Goal: Information Seeking & Learning: Learn about a topic

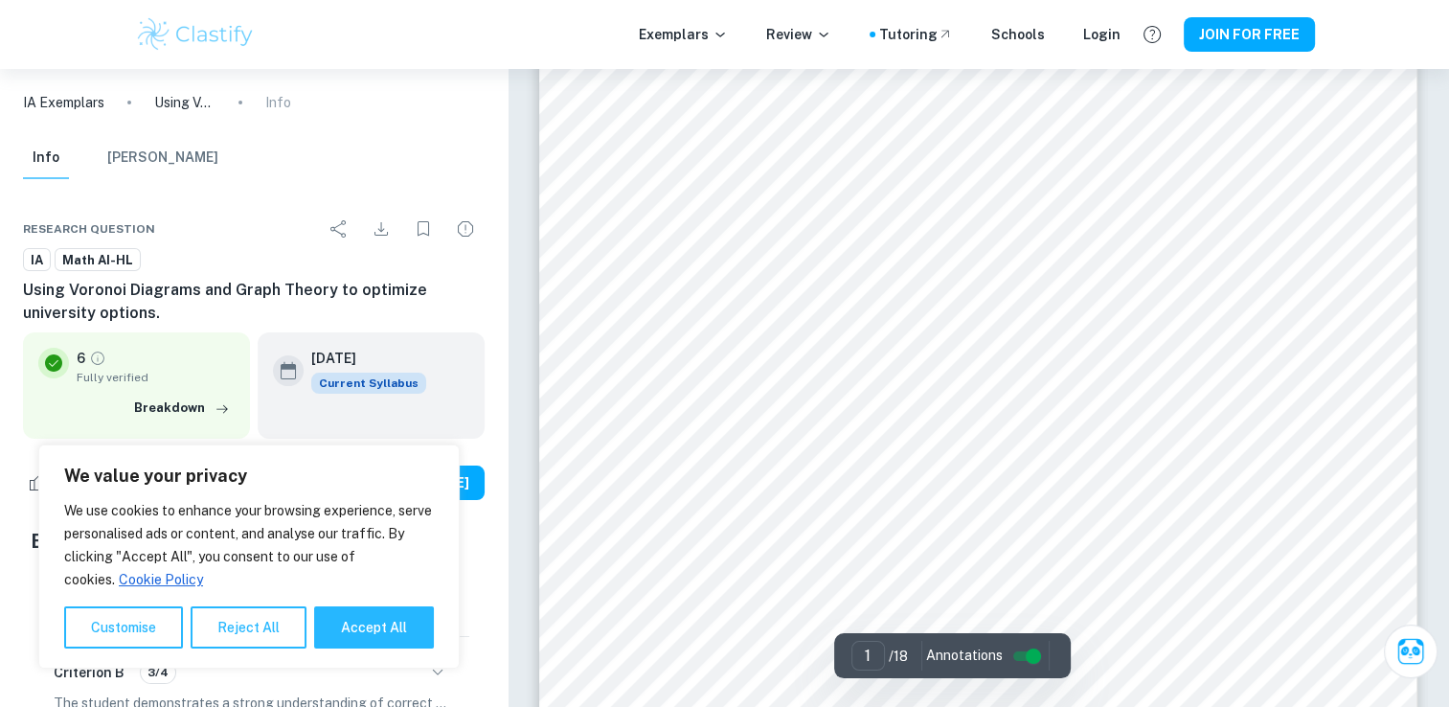
scroll to position [69, 0]
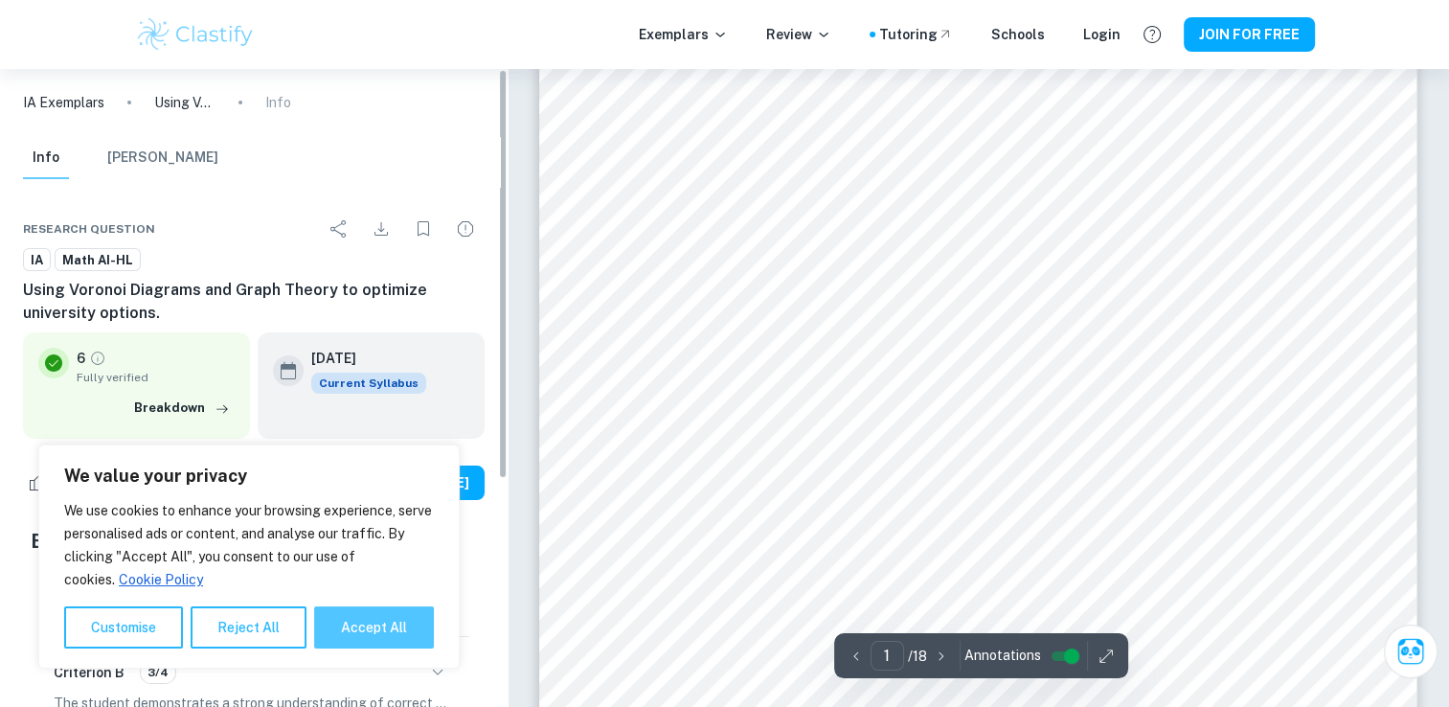
click at [420, 634] on button "Accept All" at bounding box center [374, 627] width 120 height 42
checkbox input "true"
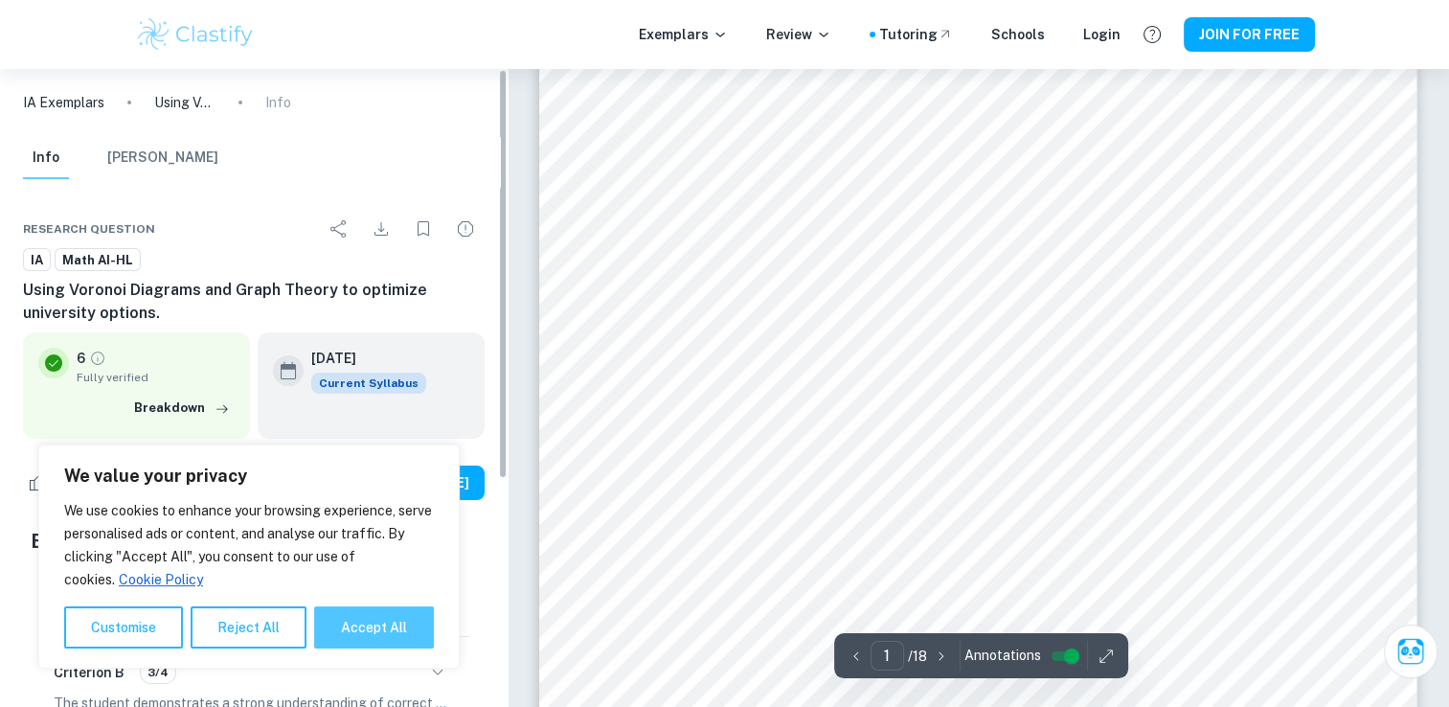
checkbox input "true"
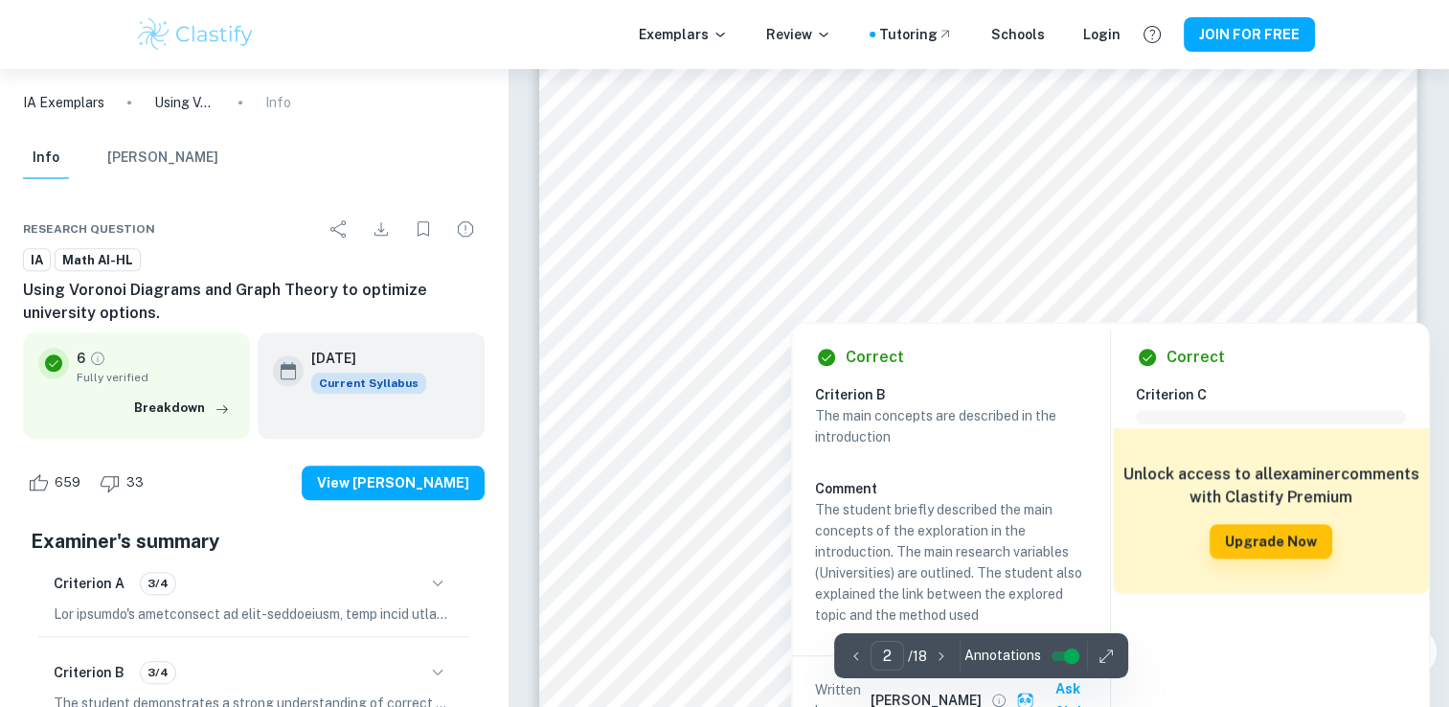
scroll to position [1955, 0]
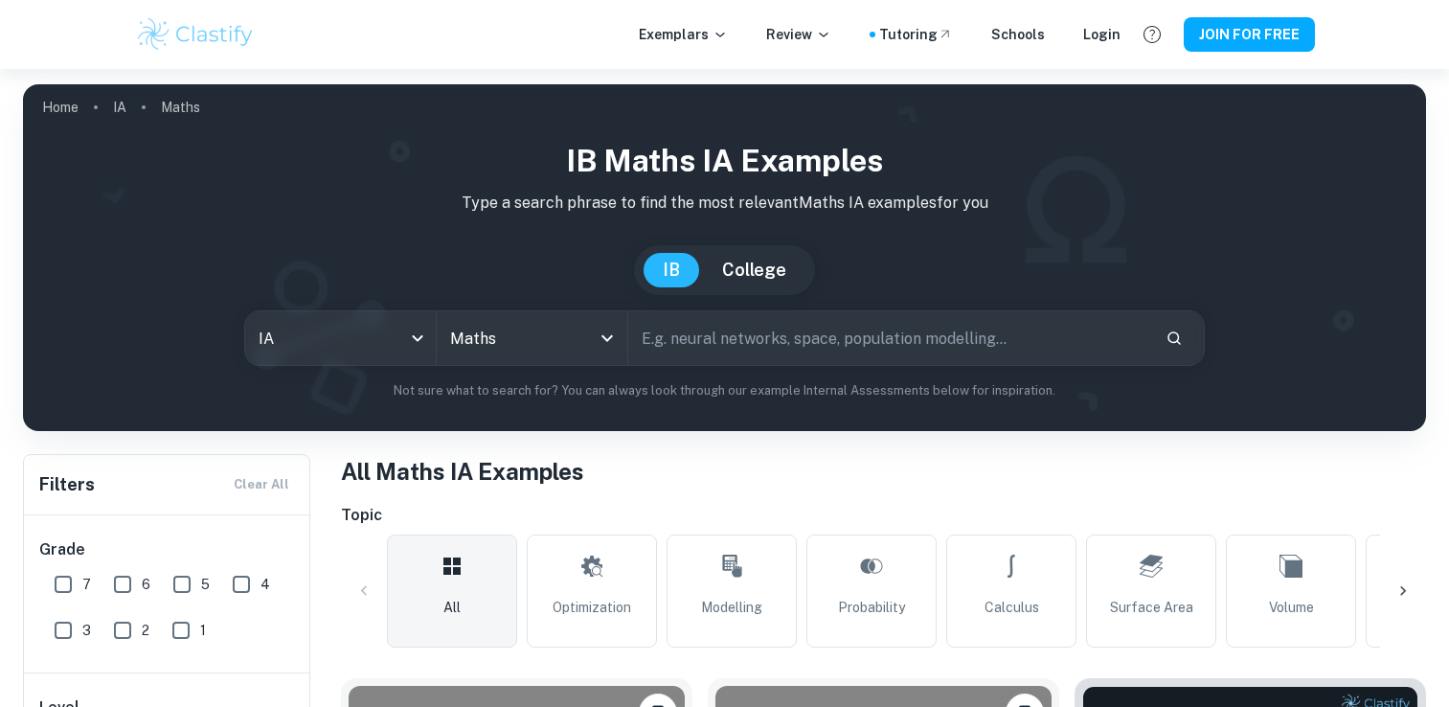
checkbox input "true"
